Goal: Task Accomplishment & Management: Complete application form

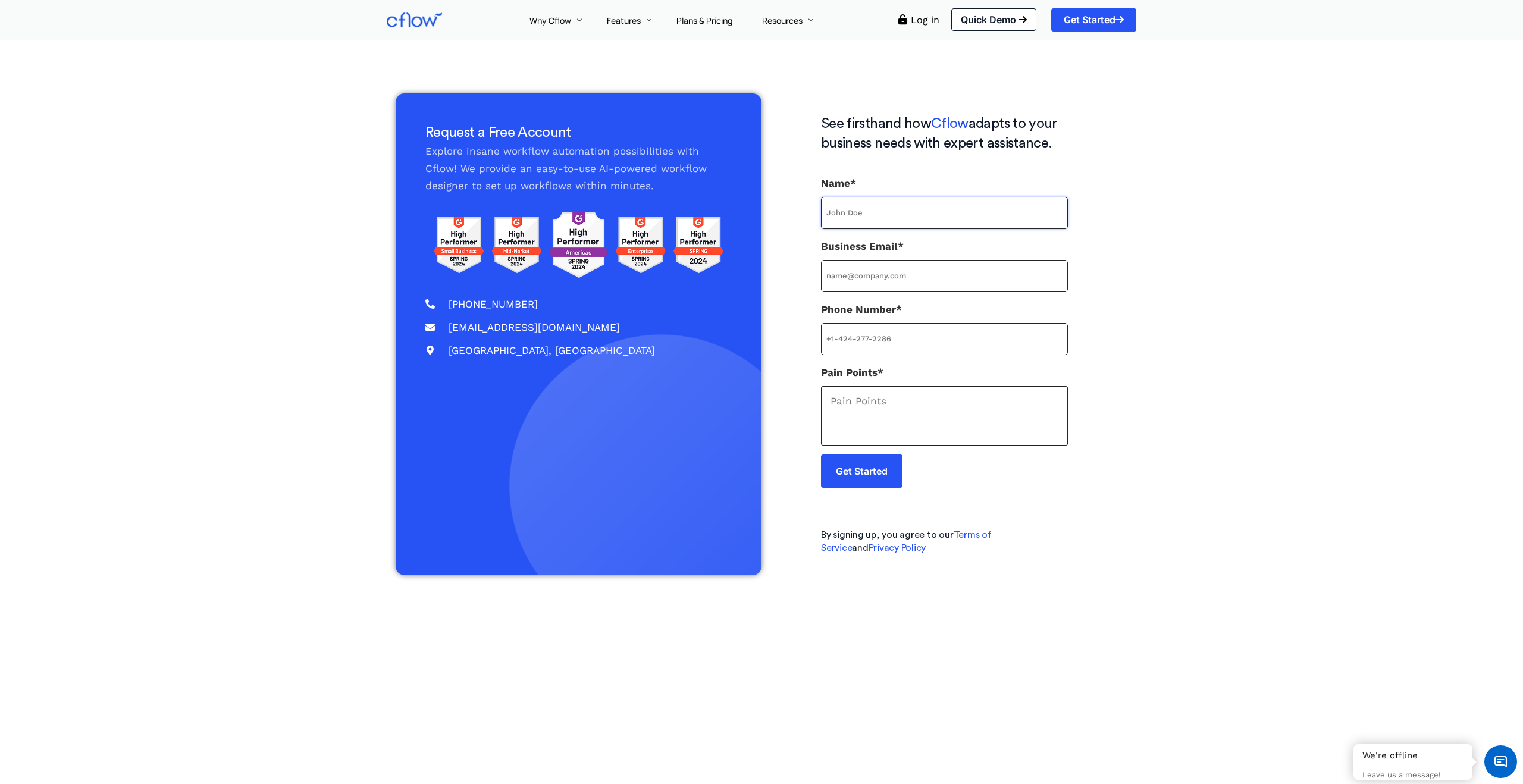
click at [903, 205] on input "Name*" at bounding box center [945, 213] width 247 height 32
type input "Steven Thompson"
type input "sthompson@aceventurefunds.com"
type input "16319486654"
click at [833, 278] on input "sthompson@aceventurefunds.com" at bounding box center [945, 276] width 247 height 32
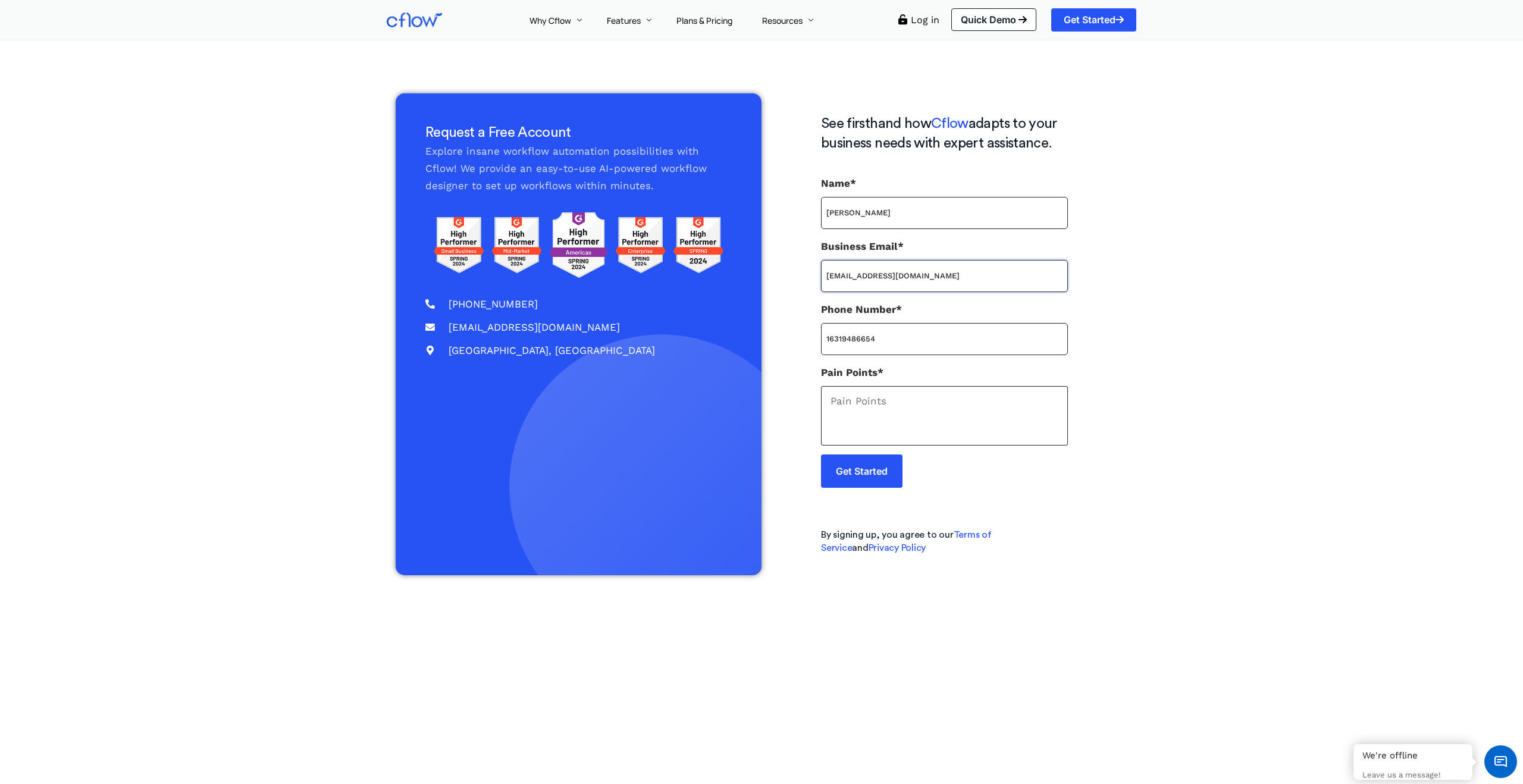
click at [833, 278] on input "sthompson@aceventurefunds.com" at bounding box center [945, 276] width 247 height 32
type input "operations@aceventurefunds.com"
type textarea "Workflows"
click at [887, 486] on input "Get Started" at bounding box center [861, 471] width 82 height 34
